Goal: Find specific page/section: Find specific page/section

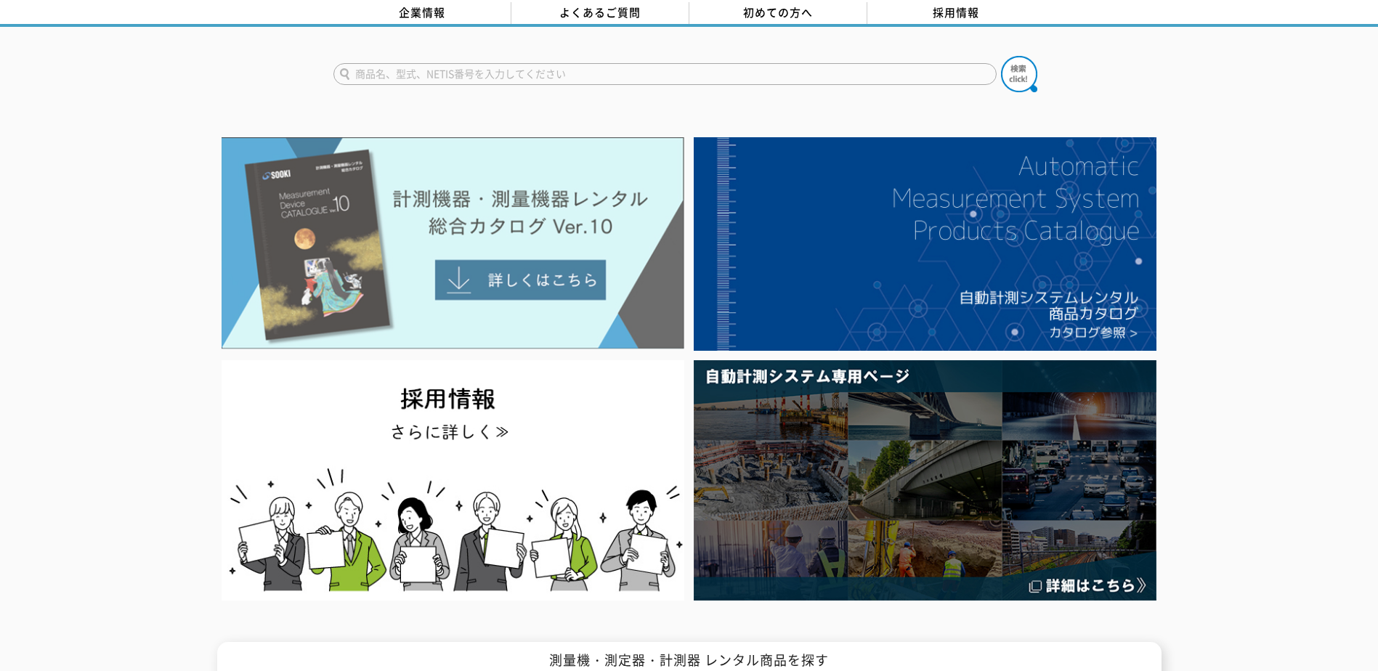
scroll to position [73, 0]
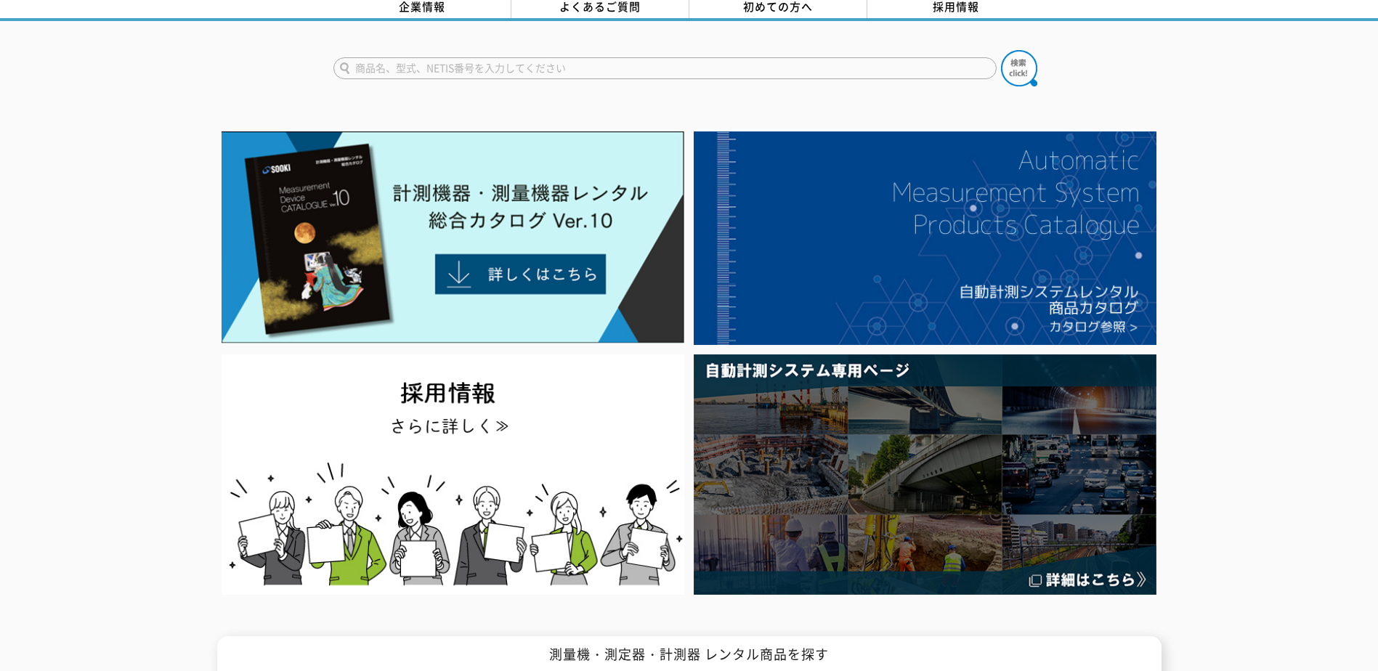
click at [428, 57] on input "text" at bounding box center [664, 68] width 663 height 22
type input "スーパーラインチェッカ"
click at [1001, 50] on button at bounding box center [1019, 68] width 36 height 36
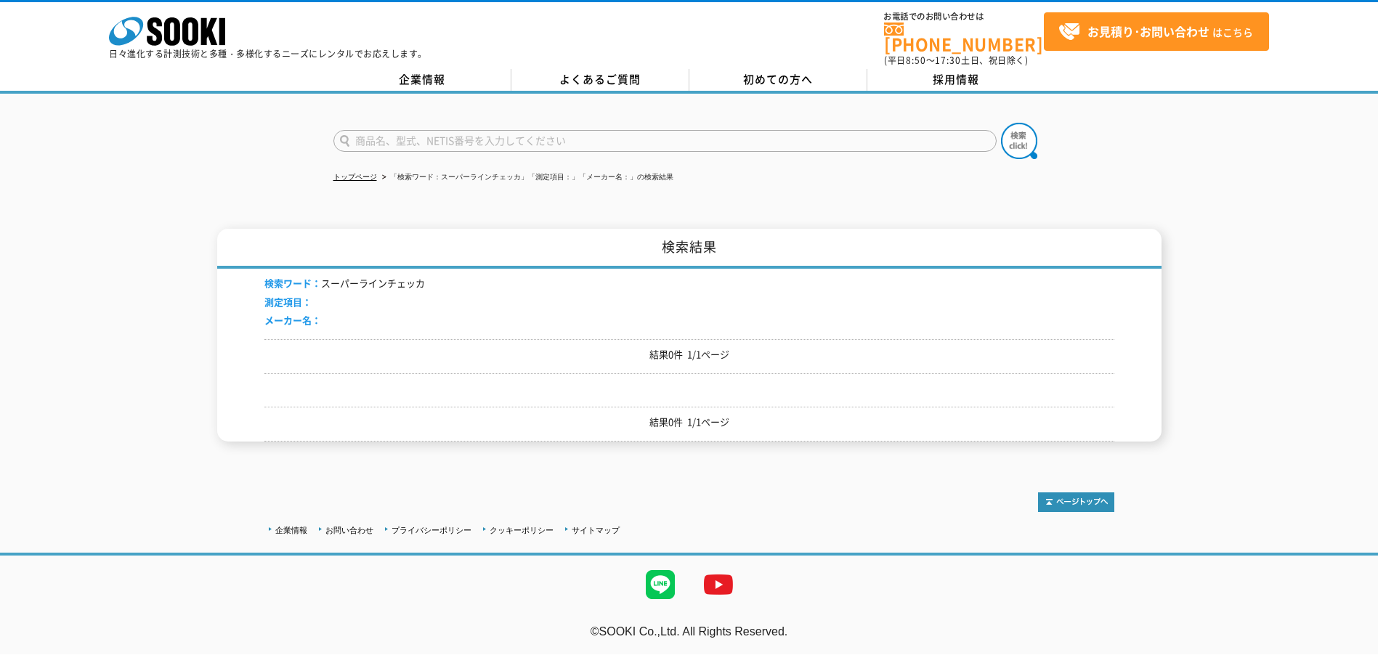
click at [699, 351] on p "結果0件 1/1ページ" at bounding box center [689, 354] width 850 height 15
click at [347, 173] on link "トップページ" at bounding box center [355, 177] width 44 height 8
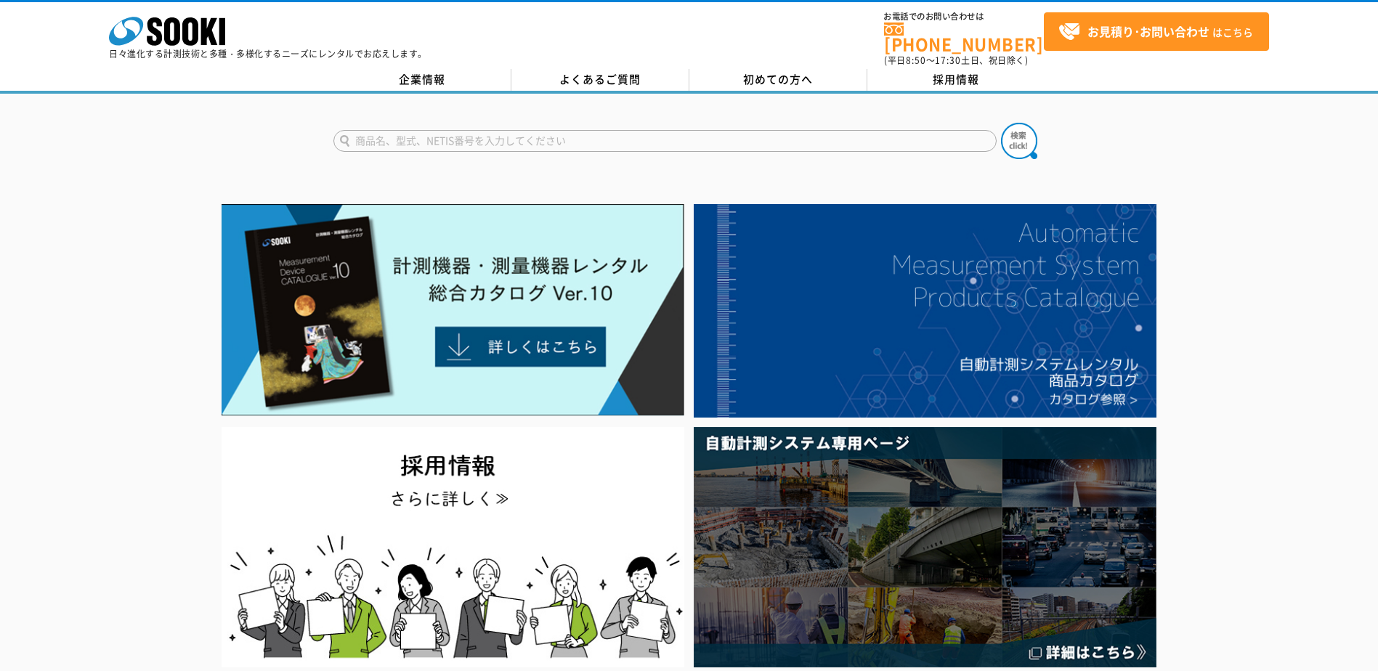
click at [385, 134] on input "text" at bounding box center [664, 141] width 663 height 22
type input "Superラインチェッカ"
click at [1001, 123] on button at bounding box center [1019, 141] width 36 height 36
